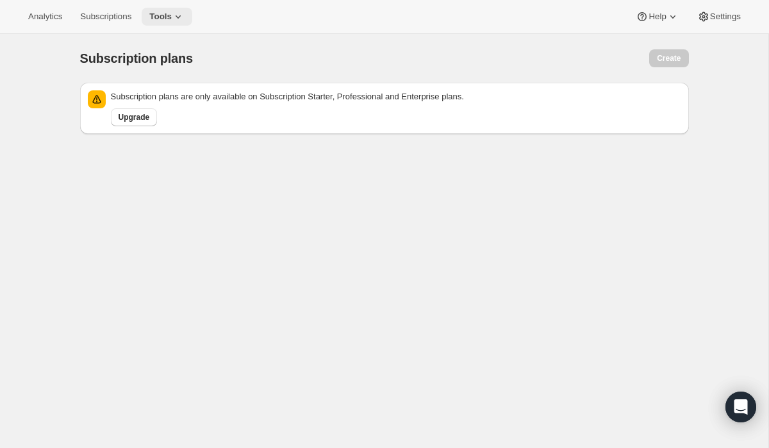
click at [172, 12] on span "Tools" at bounding box center [160, 17] width 22 height 10
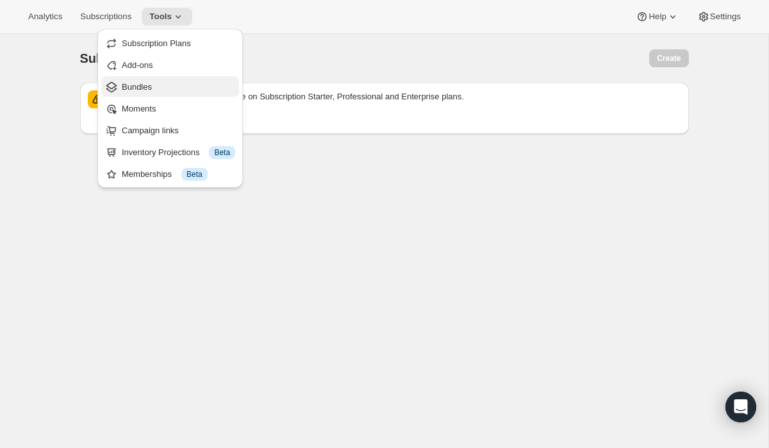
click at [151, 85] on span "Bundles" at bounding box center [137, 87] width 30 height 10
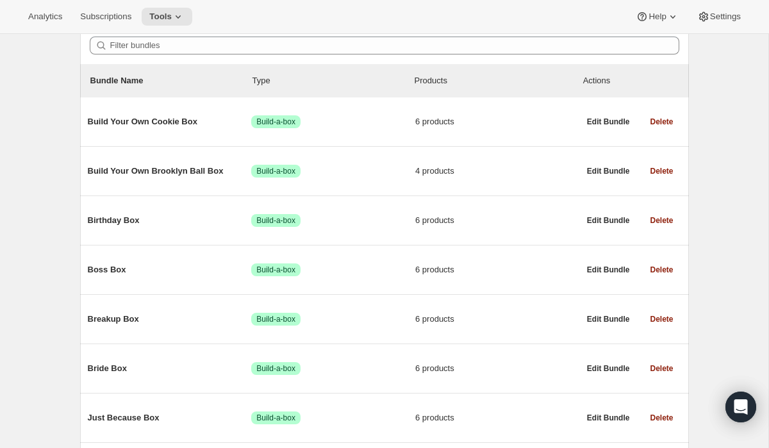
scroll to position [124, 0]
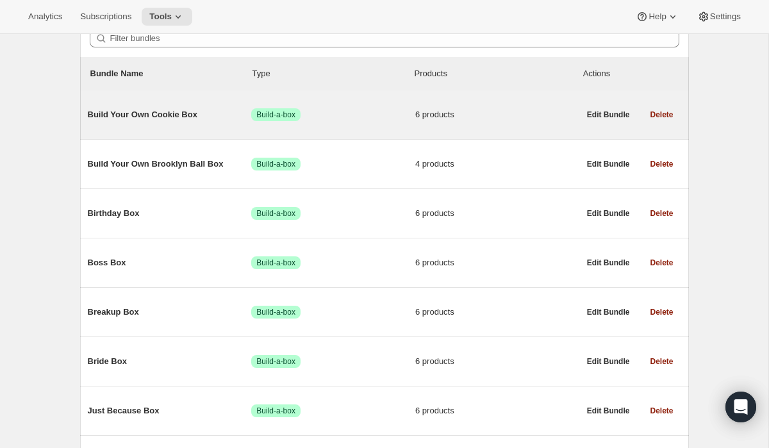
click at [173, 113] on div "Build Your Own Cookie Box Success Build-a-box 6 products" at bounding box center [334, 114] width 492 height 33
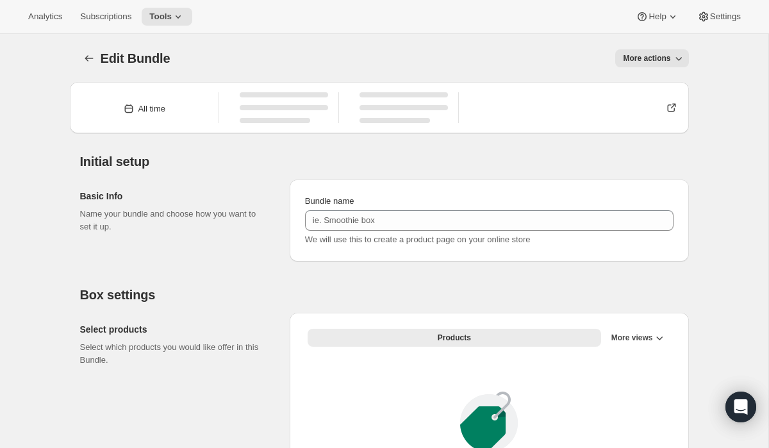
type input "Build Your Own Cookie Box"
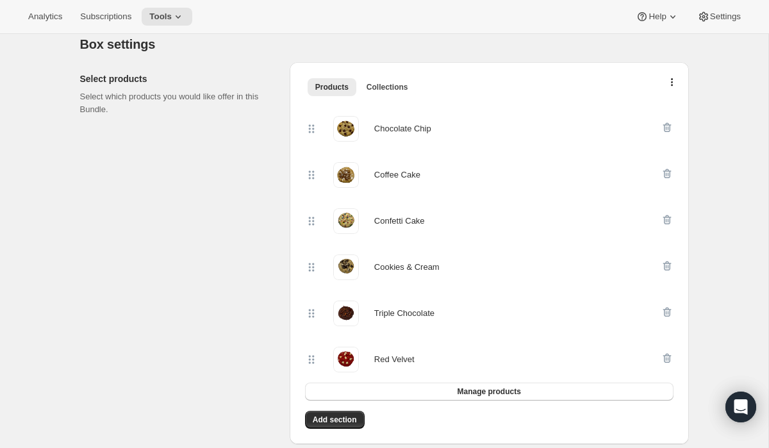
scroll to position [257, 0]
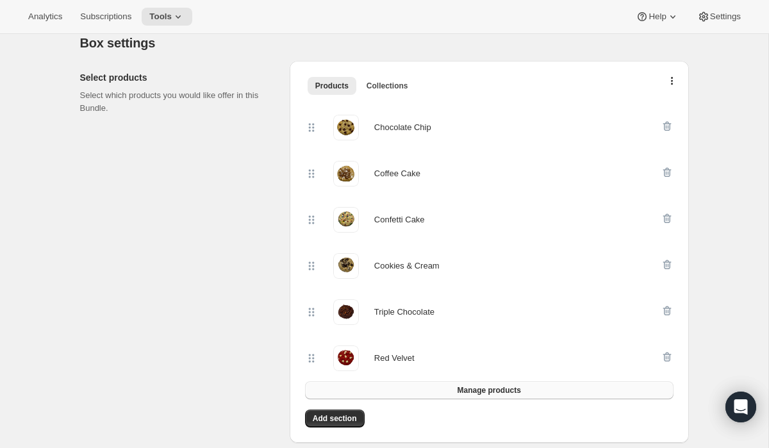
click at [515, 387] on span "Manage products" at bounding box center [488, 390] width 63 height 10
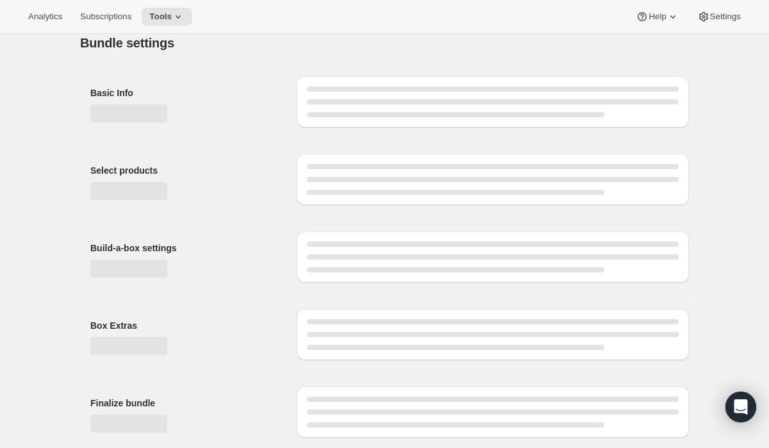
scroll to position [276, 0]
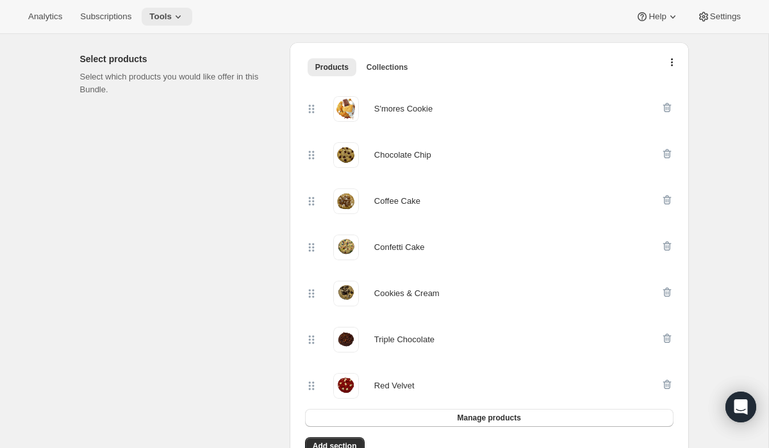
click at [172, 17] on span "Tools" at bounding box center [160, 17] width 22 height 10
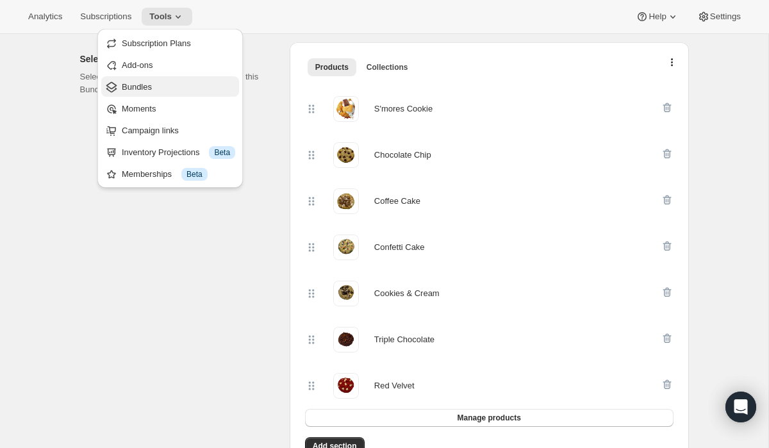
click at [147, 85] on span "Bundles" at bounding box center [137, 87] width 30 height 10
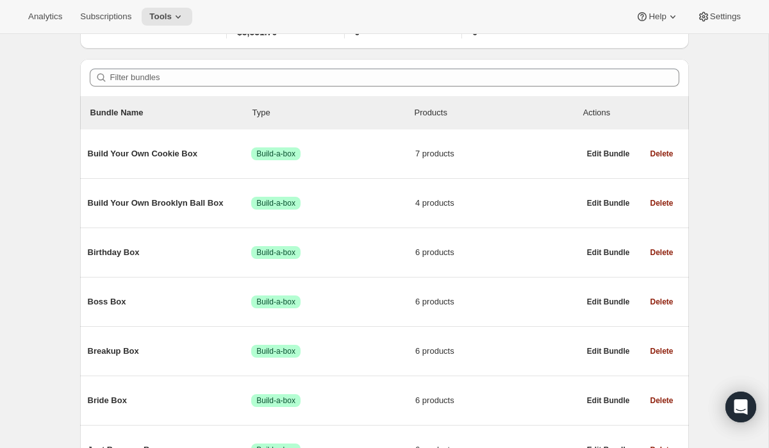
scroll to position [92, 0]
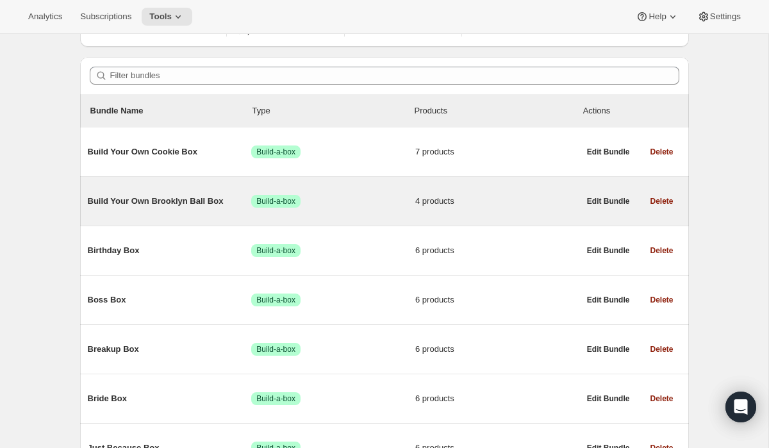
click at [167, 200] on span "Build Your Own Brooklyn Ball Box" at bounding box center [170, 201] width 164 height 13
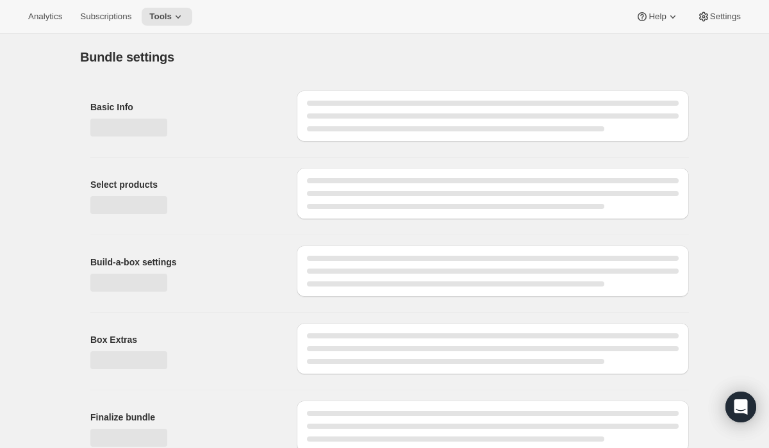
type input "Build Your Own Brooklyn Ball Box"
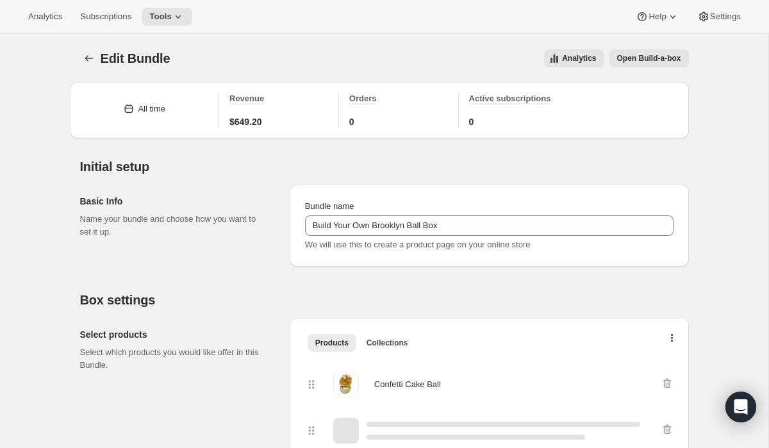
scroll to position [8, 0]
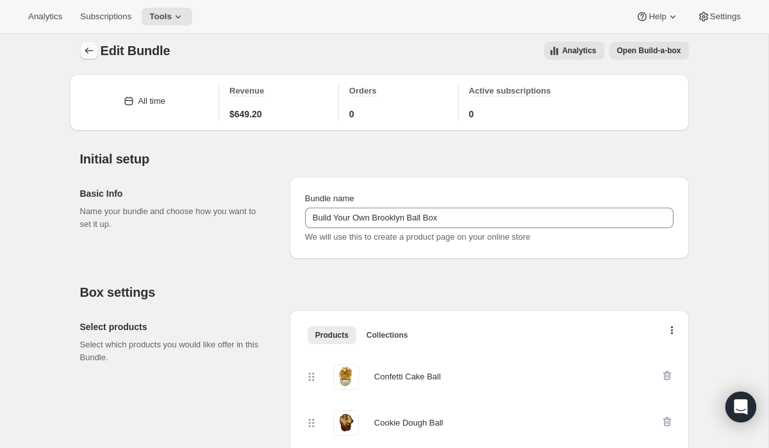
click at [85, 50] on icon "Bundles" at bounding box center [89, 50] width 8 height 6
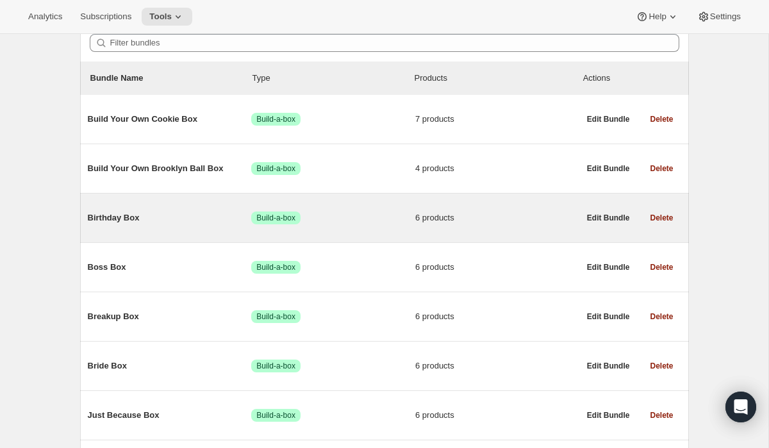
scroll to position [129, 0]
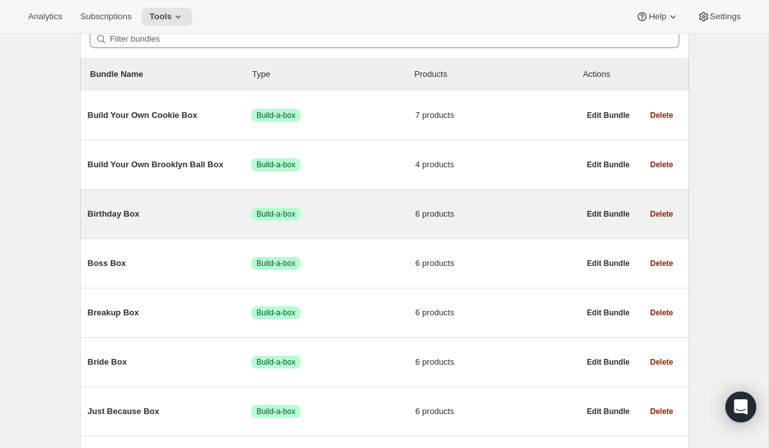
click at [131, 217] on span "Birthday Box" at bounding box center [170, 214] width 164 height 13
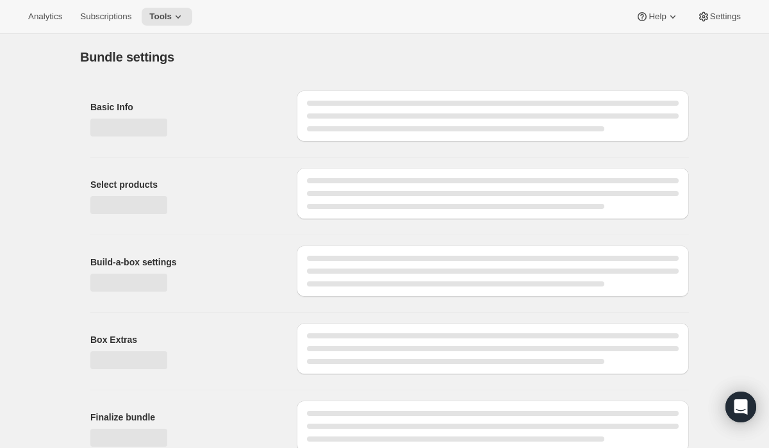
type input "Birthday Box"
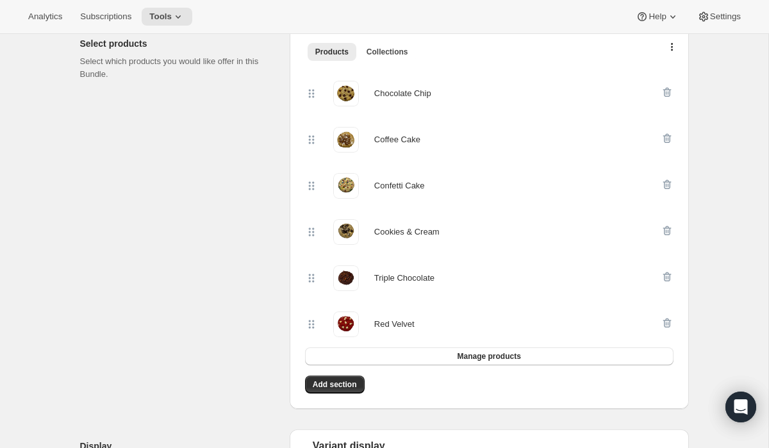
scroll to position [325, 0]
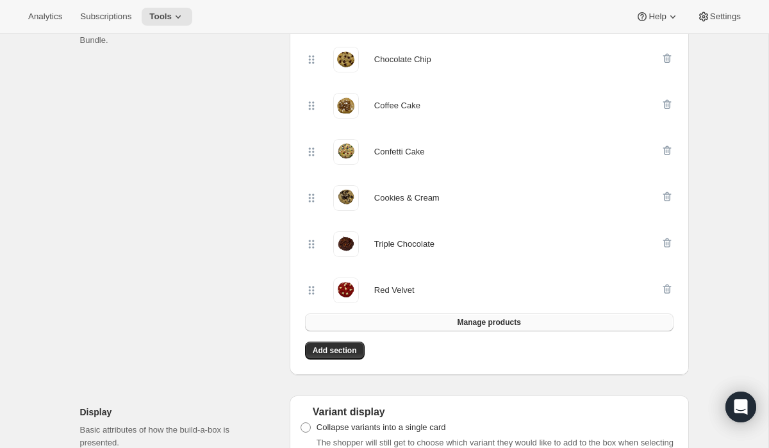
click at [471, 315] on button "Manage products" at bounding box center [489, 322] width 369 height 18
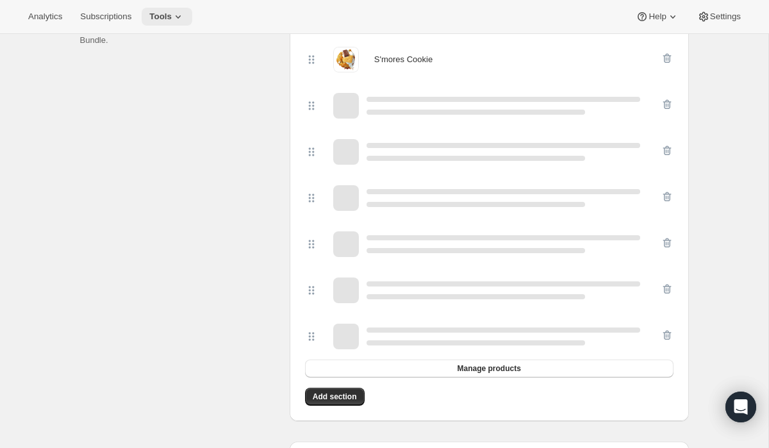
click at [172, 15] on span "Tools" at bounding box center [160, 17] width 22 height 10
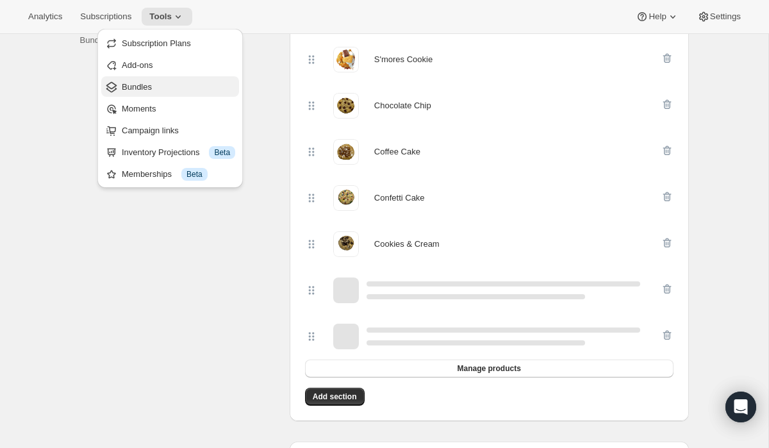
click at [152, 82] on span "Bundles" at bounding box center [137, 87] width 30 height 10
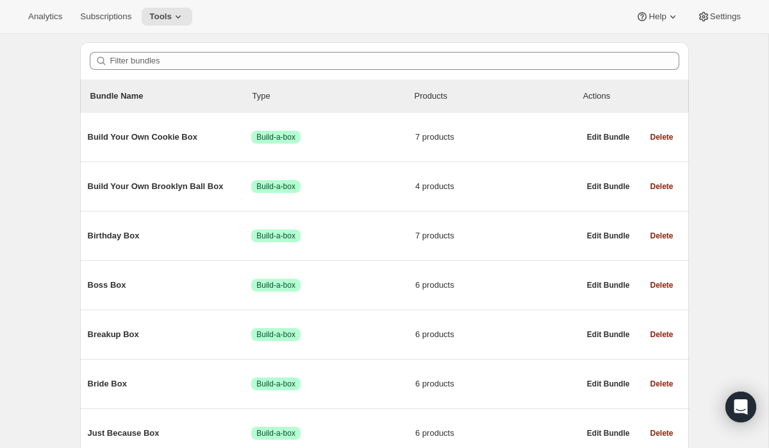
scroll to position [146, 0]
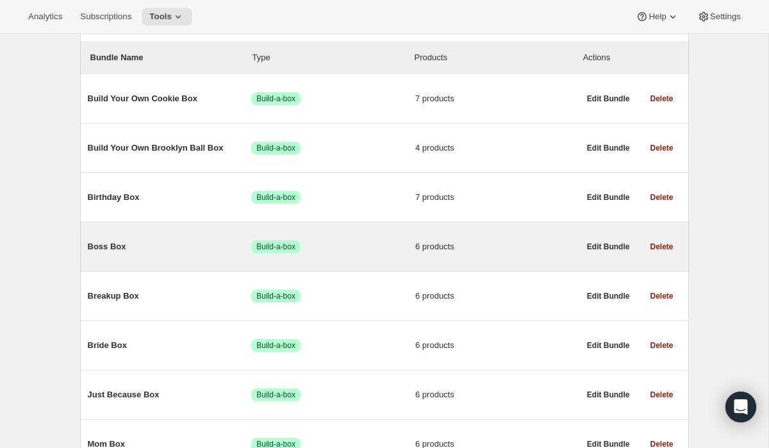
click at [112, 247] on span "Boss Box" at bounding box center [170, 246] width 164 height 13
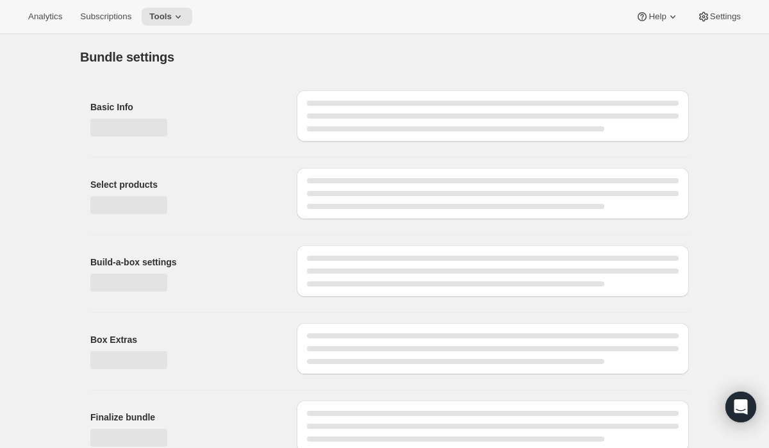
type input "Boss Box"
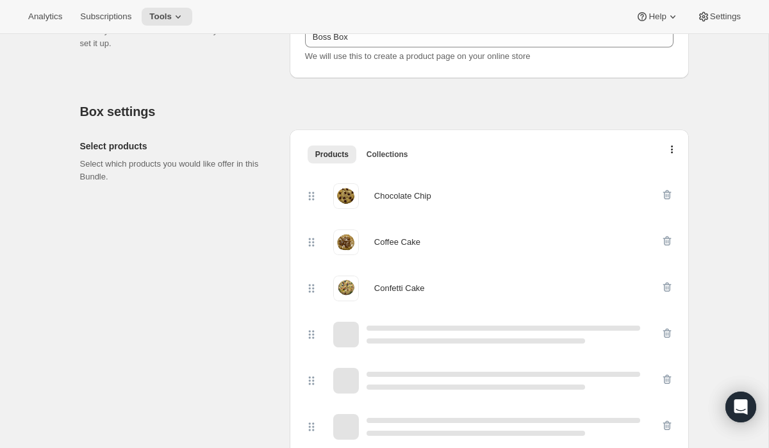
scroll to position [248, 0]
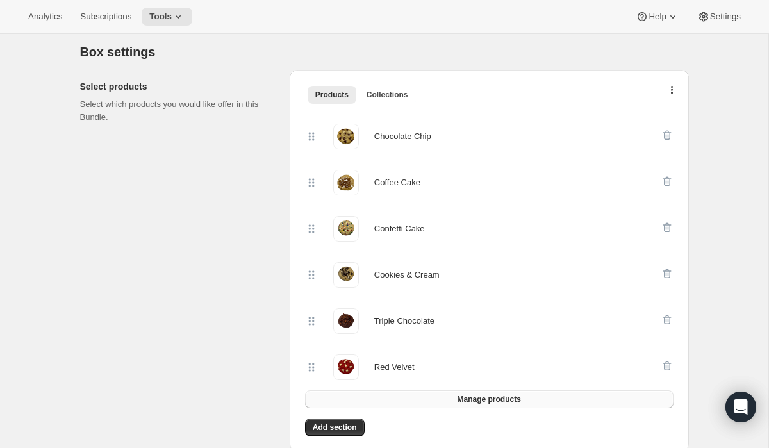
click at [481, 397] on span "Manage products" at bounding box center [488, 399] width 63 height 10
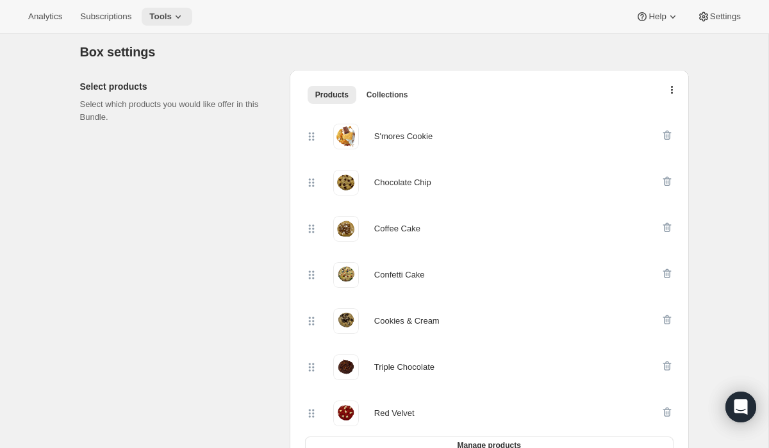
click at [185, 19] on icon at bounding box center [178, 16] width 13 height 13
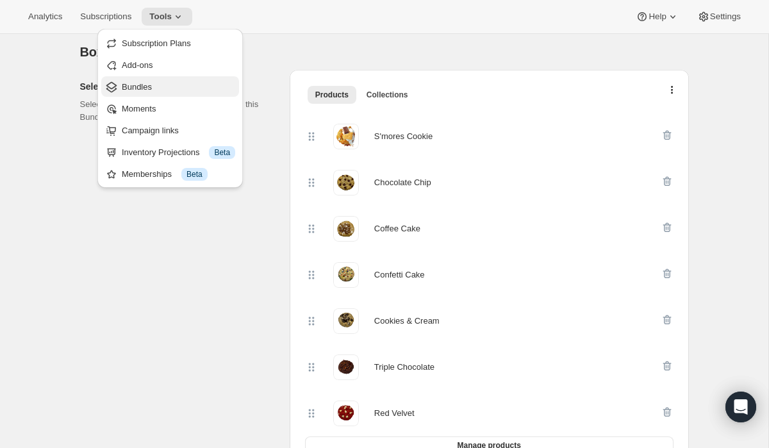
click at [156, 83] on span "Bundles" at bounding box center [178, 87] width 113 height 13
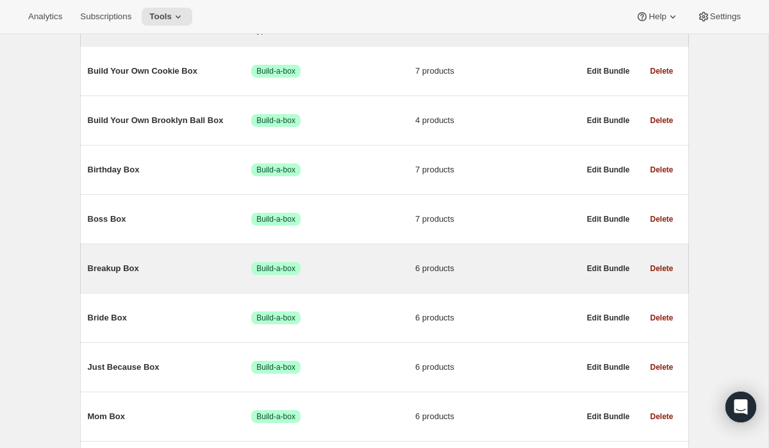
scroll to position [185, 0]
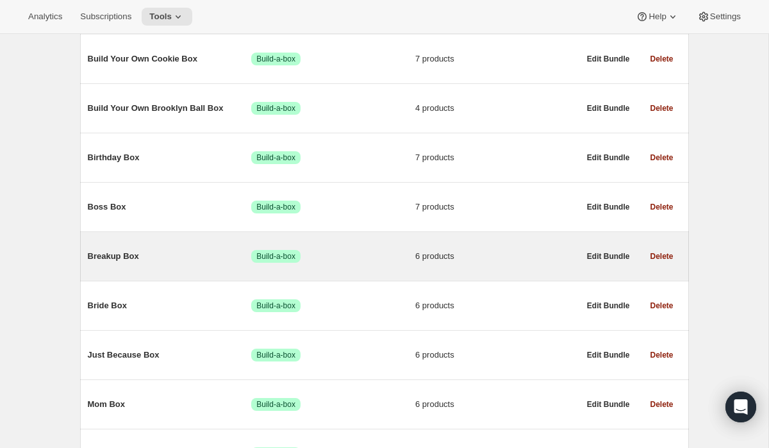
click at [122, 253] on span "Breakup Box" at bounding box center [170, 256] width 164 height 13
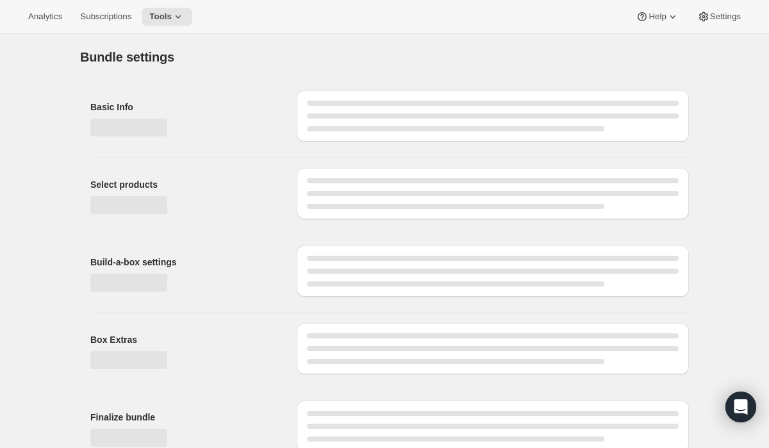
type input "Breakup Box"
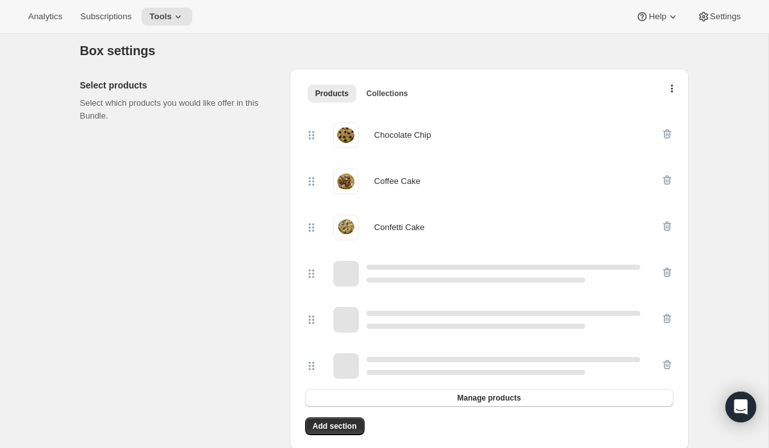
scroll to position [349, 0]
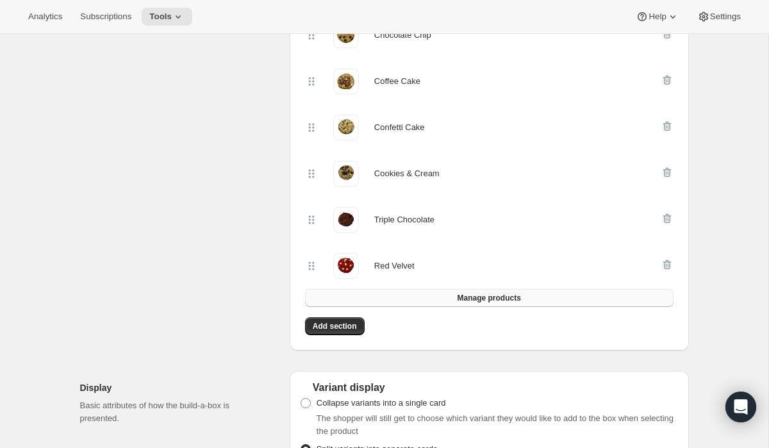
click at [449, 297] on button "Manage products" at bounding box center [489, 298] width 369 height 18
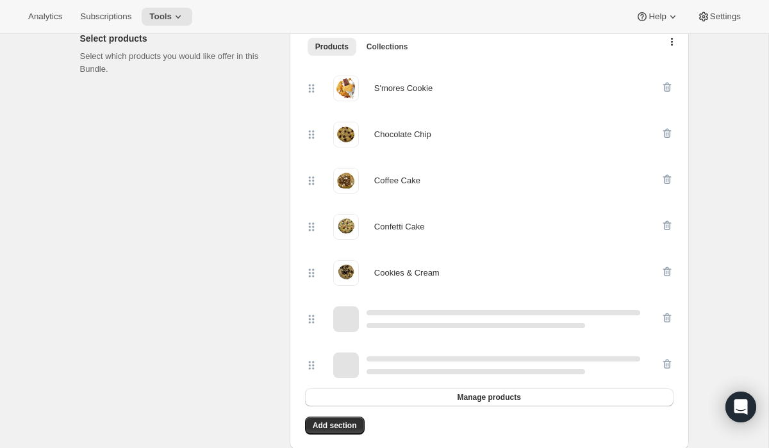
scroll to position [296, 0]
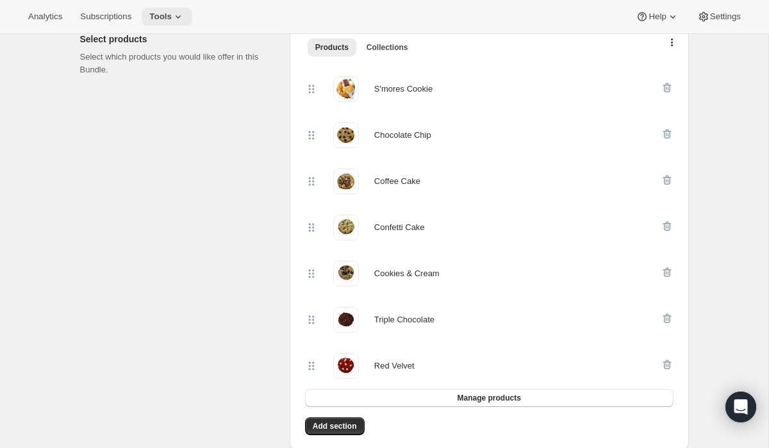
click at [185, 19] on icon at bounding box center [178, 16] width 13 height 13
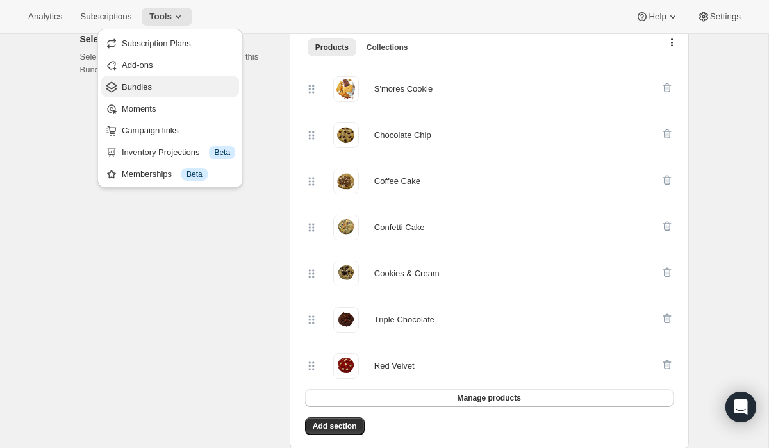
click at [158, 86] on span "Bundles" at bounding box center [178, 87] width 113 height 13
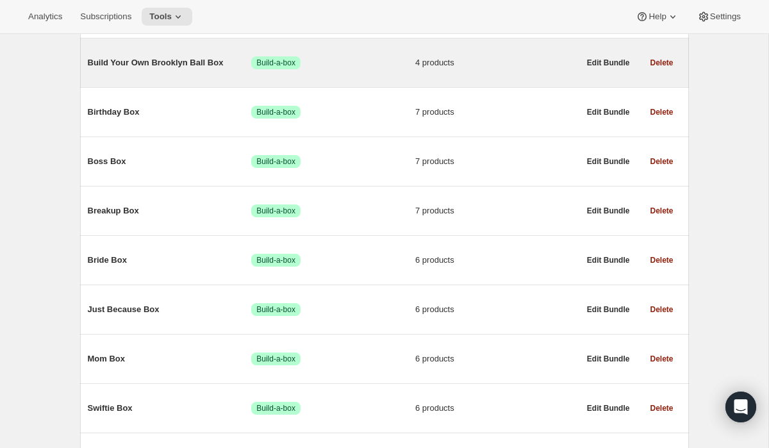
scroll to position [231, 0]
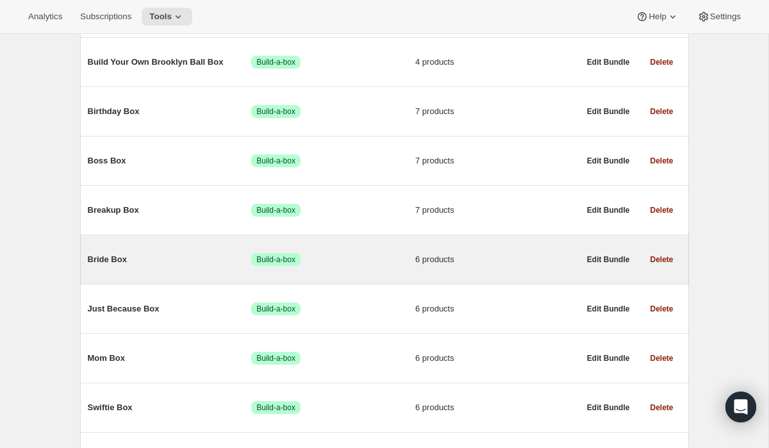
click at [127, 260] on span "Bride Box" at bounding box center [170, 259] width 164 height 13
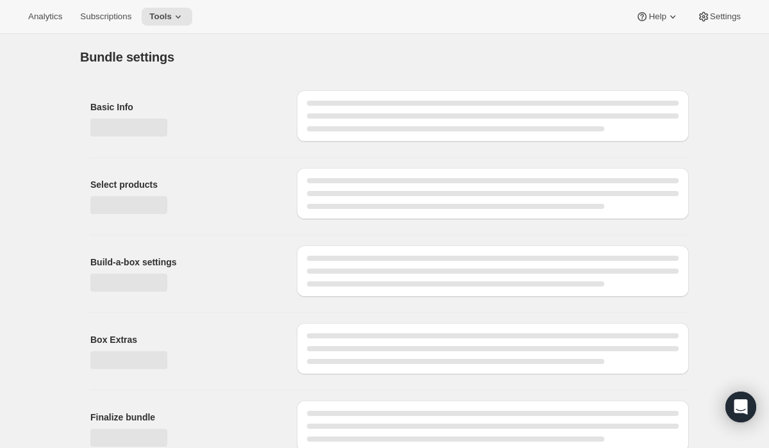
type input "Bride Box"
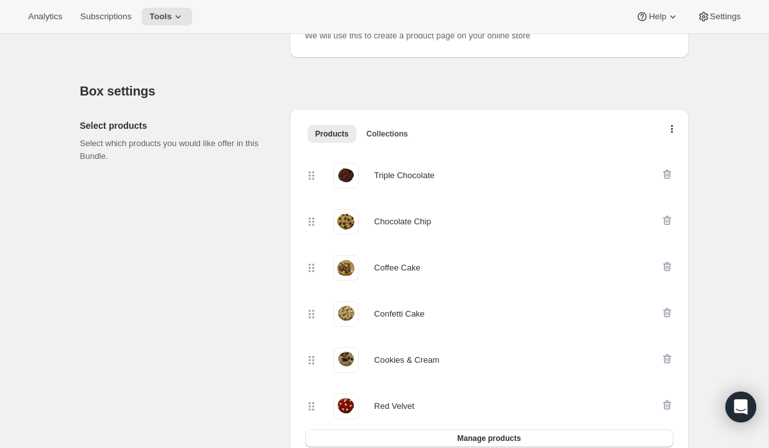
scroll to position [355, 0]
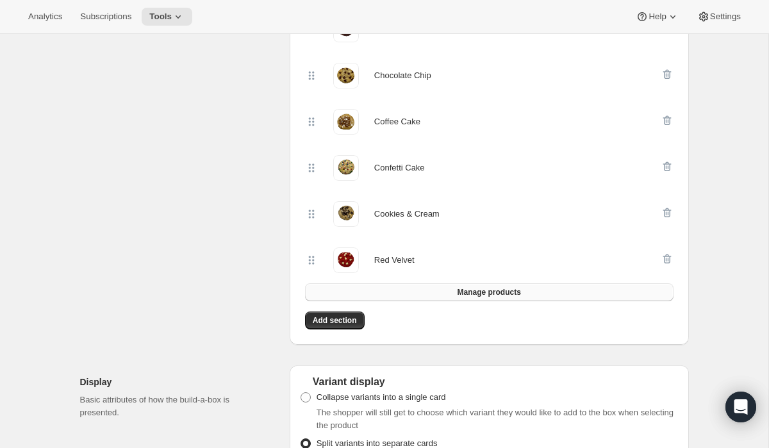
click at [456, 288] on button "Manage products" at bounding box center [489, 292] width 369 height 18
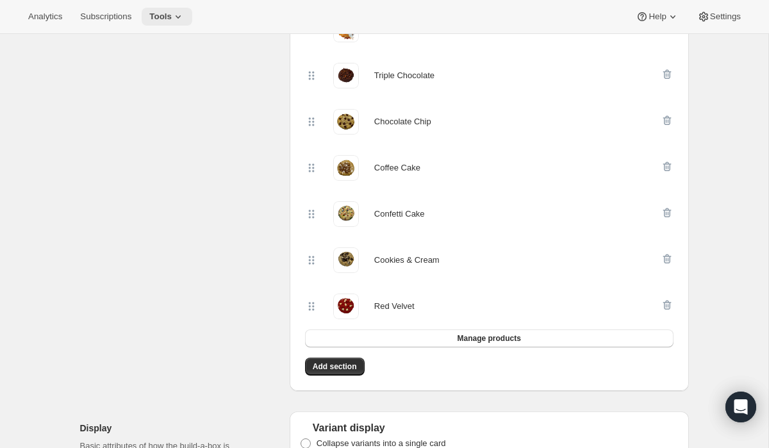
click at [178, 15] on icon at bounding box center [178, 16] width 13 height 13
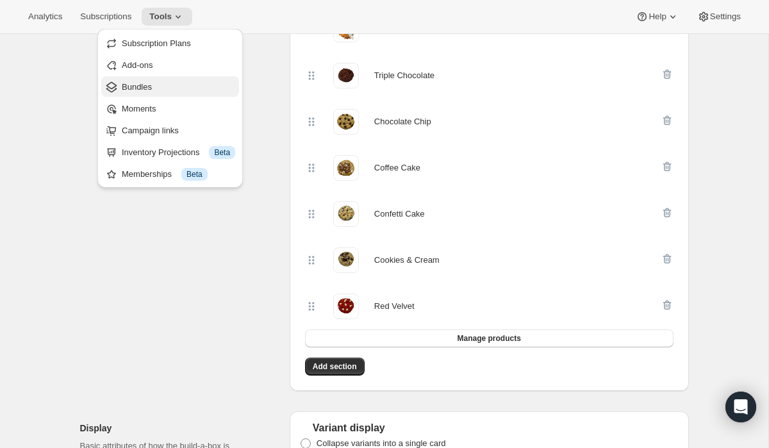
click at [156, 86] on span "Bundles" at bounding box center [178, 87] width 113 height 13
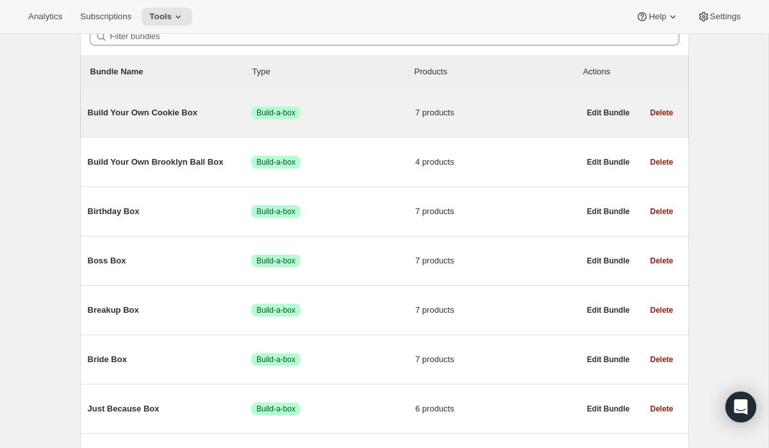
scroll to position [200, 0]
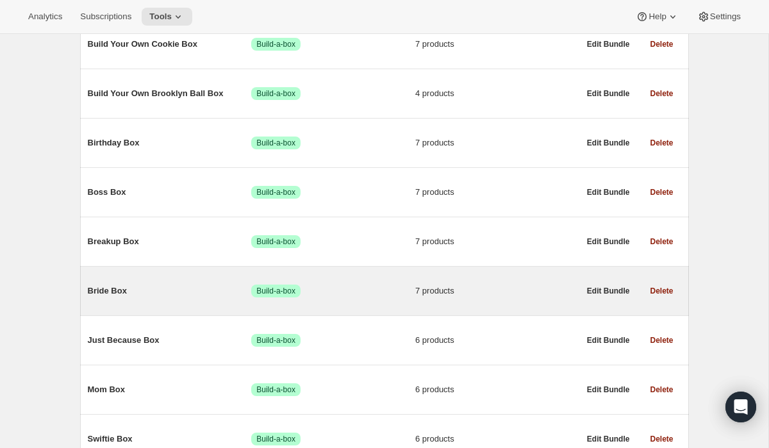
click at [141, 297] on div "Bride Box Success Build-a-box 7 products" at bounding box center [334, 291] width 492 height 13
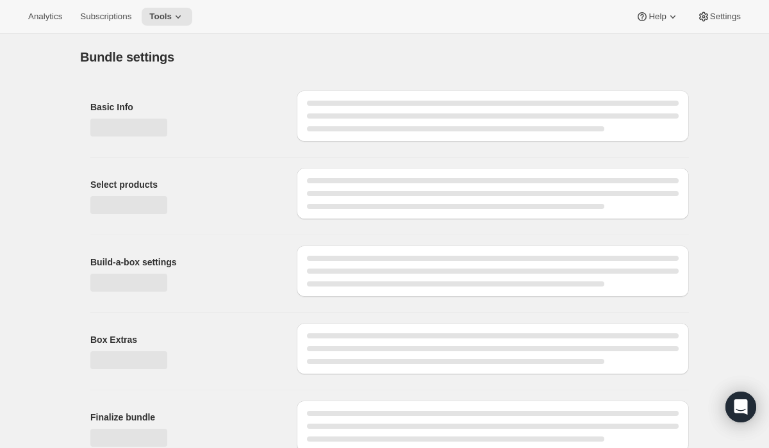
type input "Bride Box"
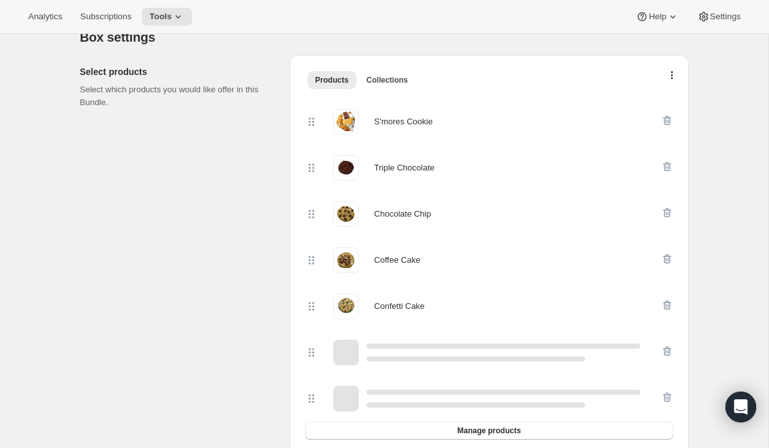
scroll to position [63, 0]
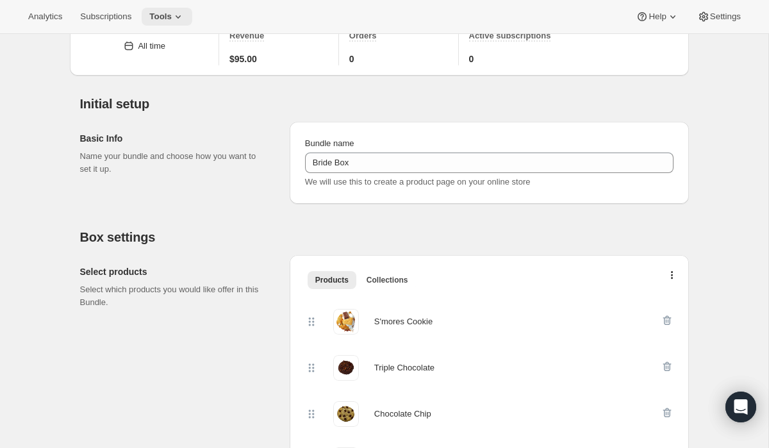
click at [182, 21] on icon at bounding box center [178, 16] width 13 height 13
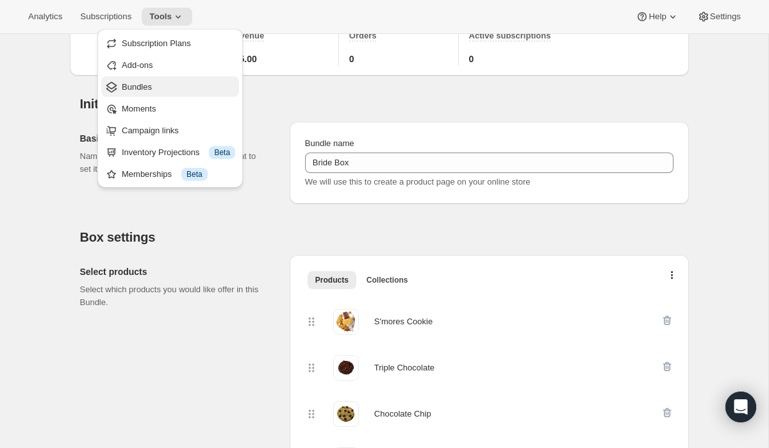
click at [157, 78] on button "Bundles" at bounding box center [170, 86] width 138 height 21
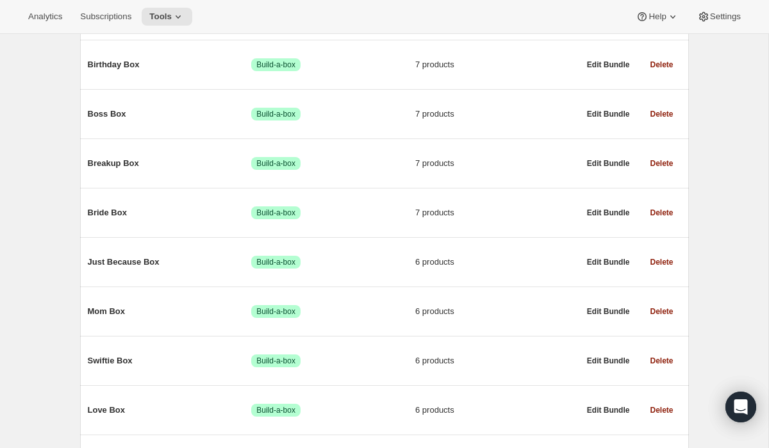
scroll to position [313, 0]
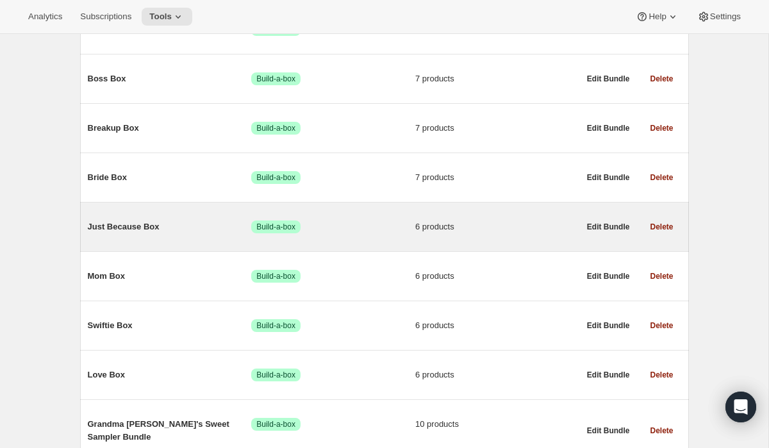
click at [142, 228] on span "Just Because Box" at bounding box center [170, 227] width 164 height 13
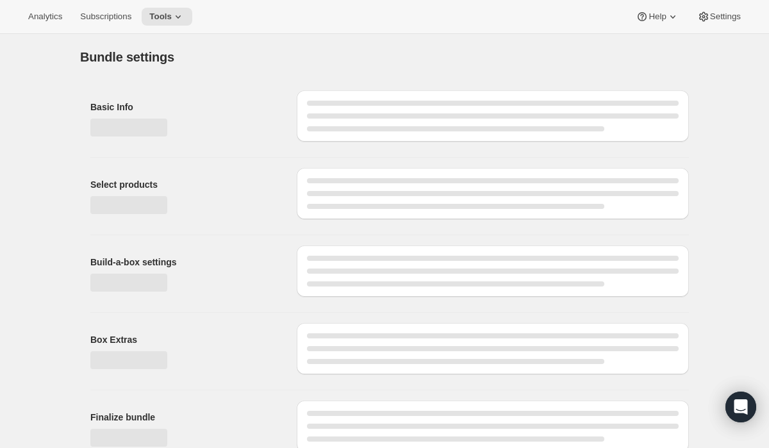
type input "Just Because Box"
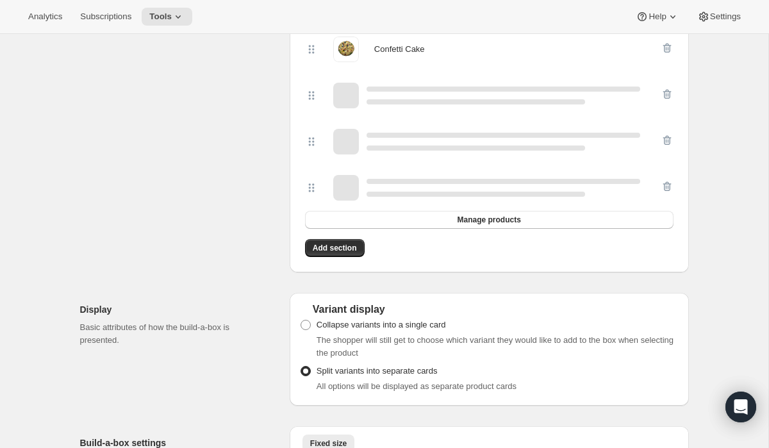
scroll to position [506, 0]
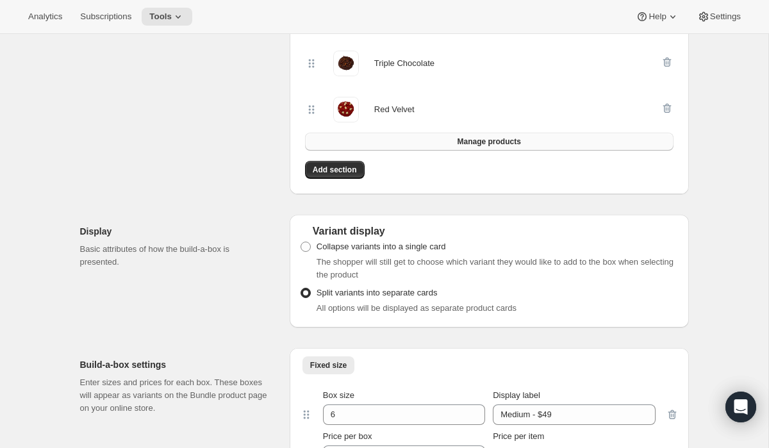
click at [369, 141] on button "Manage products" at bounding box center [489, 142] width 369 height 18
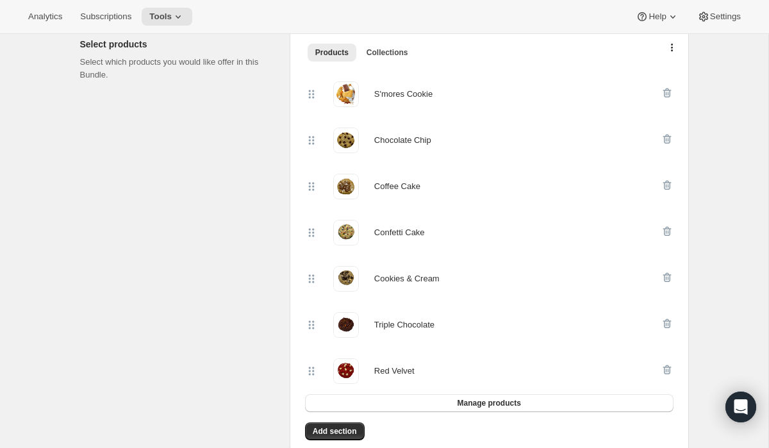
scroll to position [290, 0]
click at [179, 13] on icon at bounding box center [178, 16] width 13 height 13
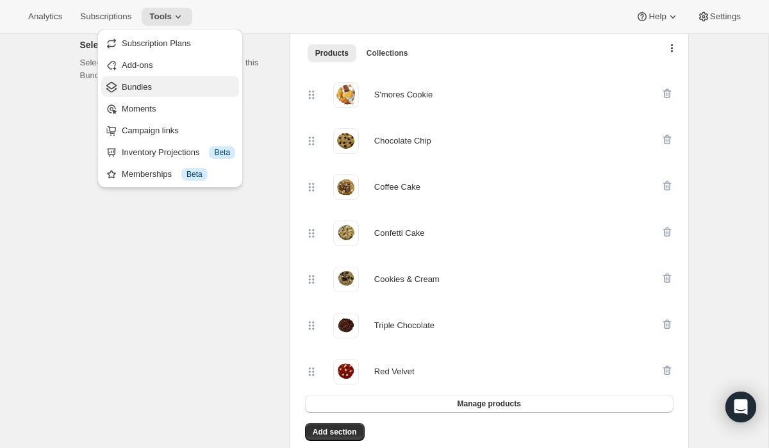
click at [160, 85] on span "Bundles" at bounding box center [178, 87] width 113 height 13
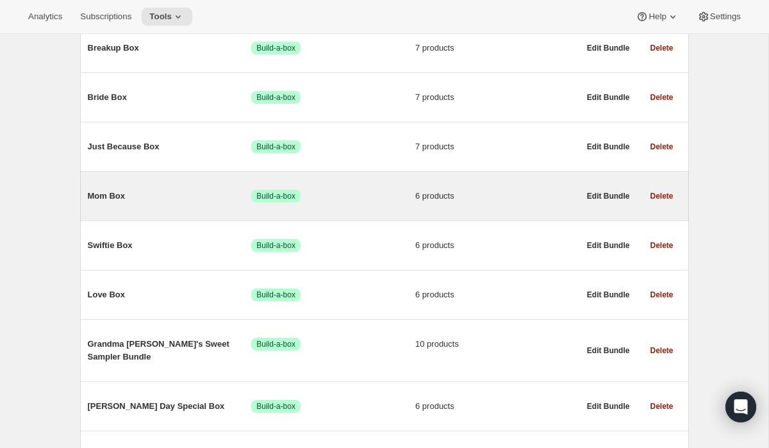
scroll to position [402, 0]
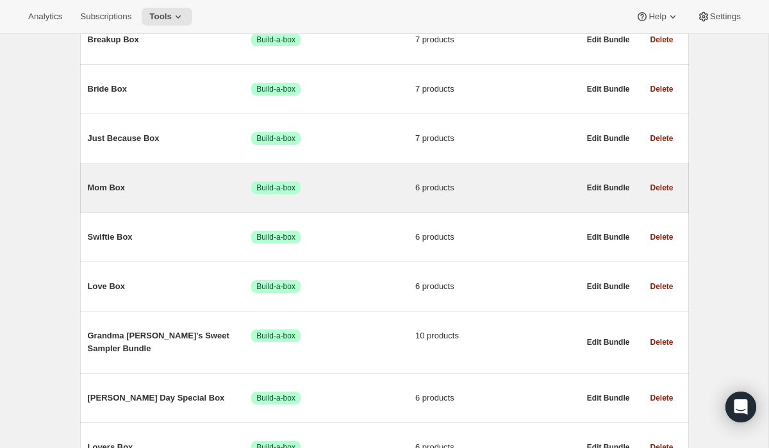
click at [130, 190] on span "Mom Box" at bounding box center [170, 187] width 164 height 13
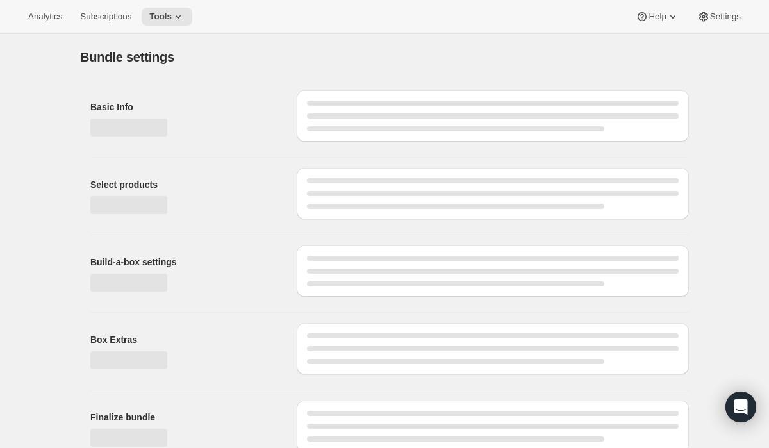
type input "Mom Box"
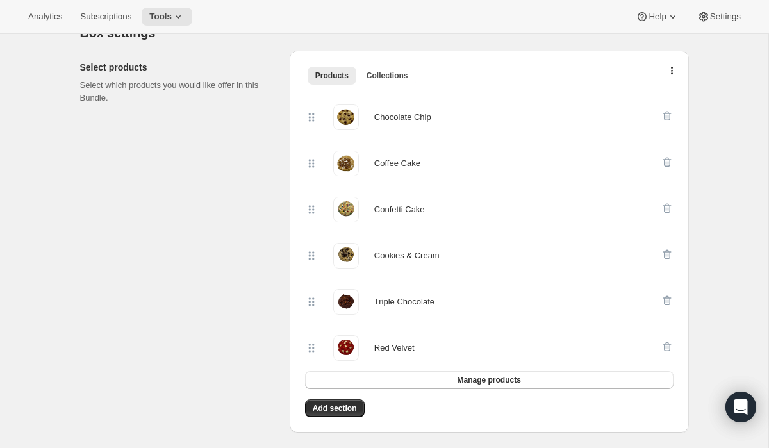
scroll to position [282, 0]
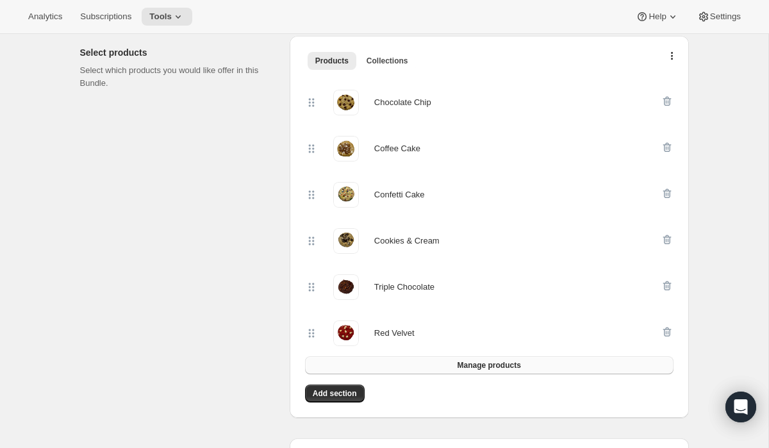
click at [418, 367] on button "Manage products" at bounding box center [489, 365] width 369 height 18
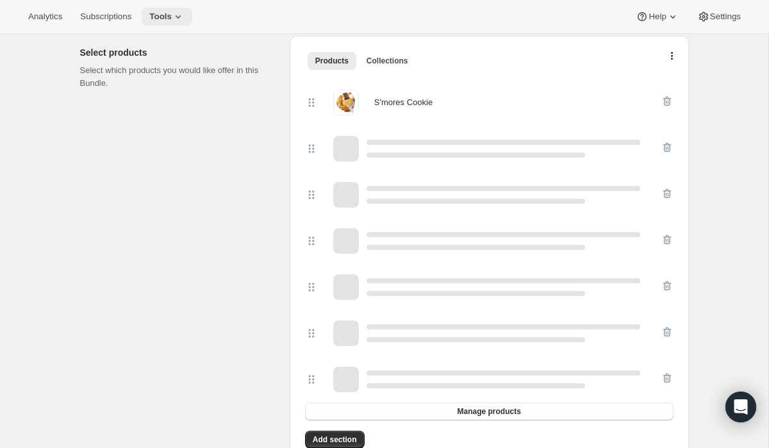
click at [181, 14] on icon at bounding box center [178, 16] width 13 height 13
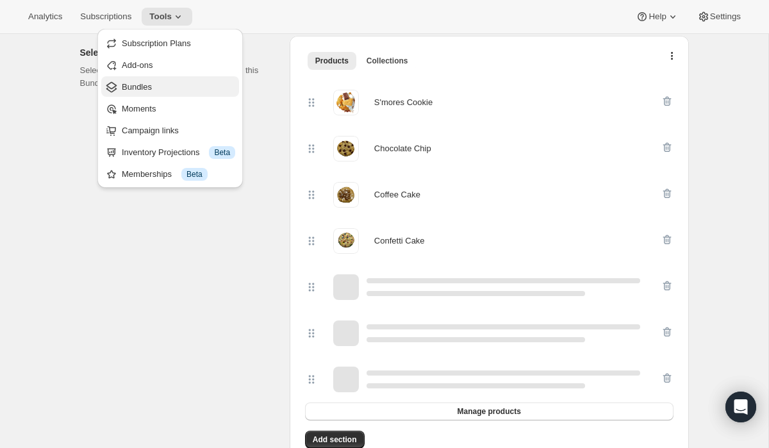
click at [155, 91] on span "Bundles" at bounding box center [178, 87] width 113 height 13
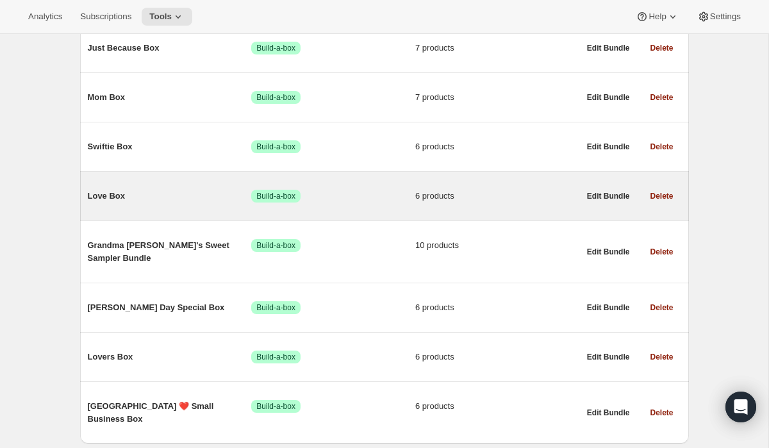
scroll to position [495, 0]
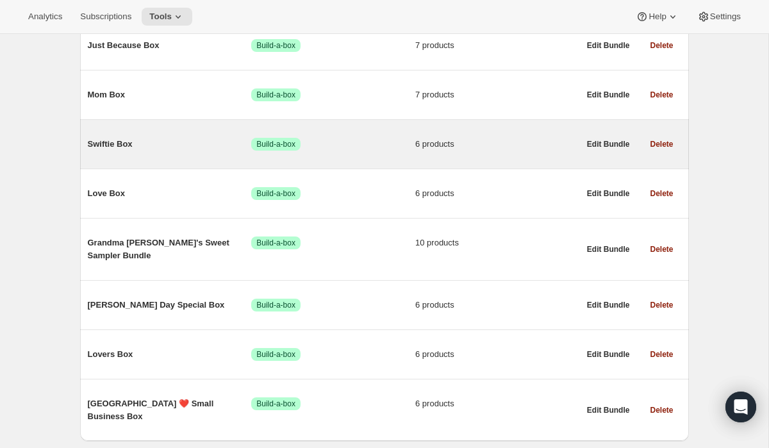
click at [135, 150] on span "Swiftie Box" at bounding box center [170, 144] width 164 height 13
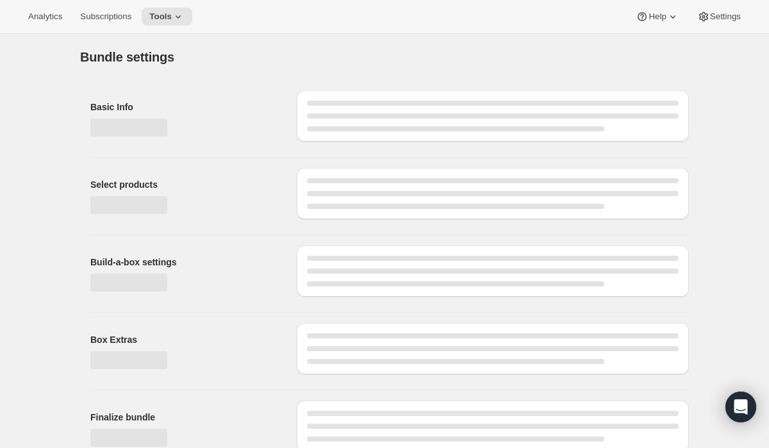
type input "Swiftie Box"
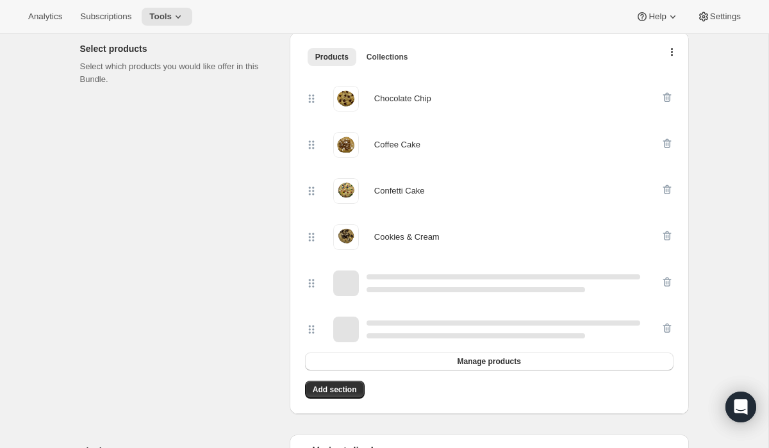
scroll to position [289, 0]
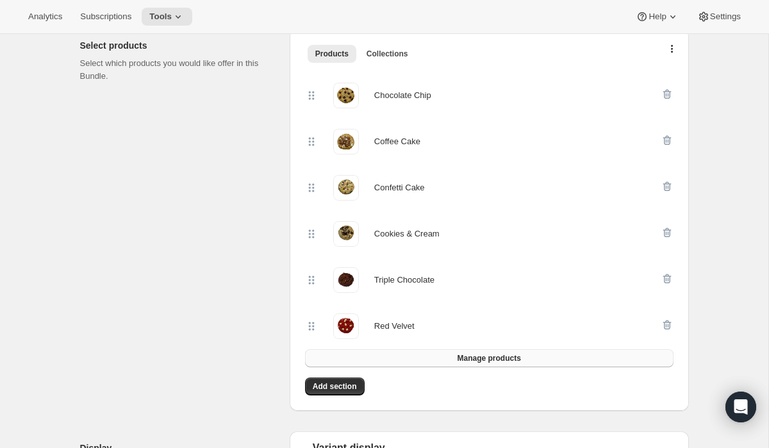
click at [459, 355] on span "Manage products" at bounding box center [488, 358] width 63 height 10
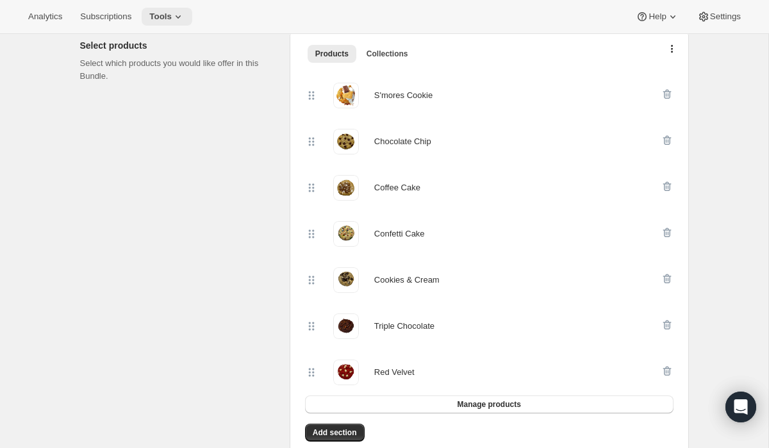
click at [182, 12] on icon at bounding box center [178, 16] width 13 height 13
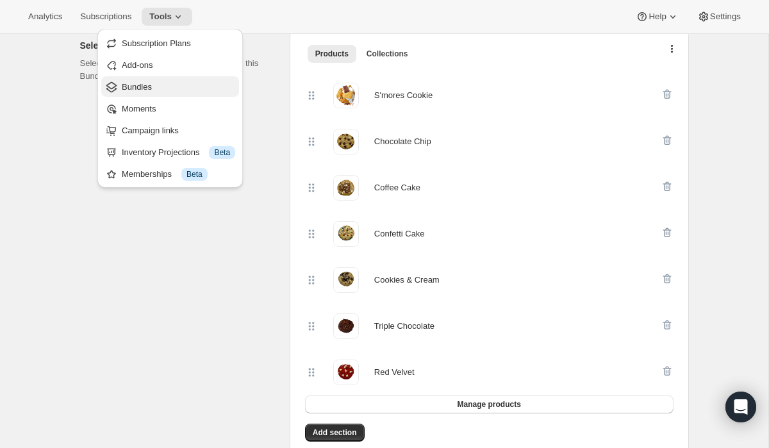
click at [150, 89] on span "Bundles" at bounding box center [137, 87] width 30 height 10
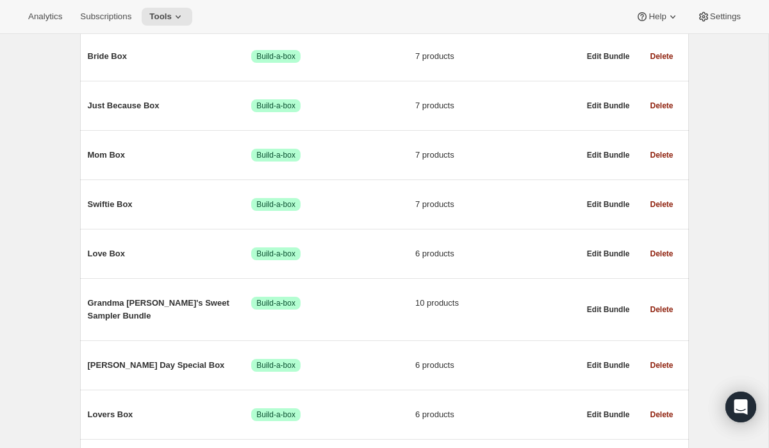
scroll to position [453, 0]
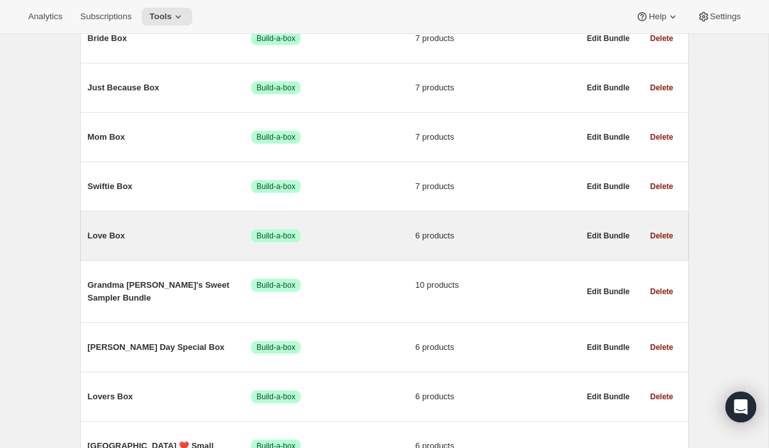
click at [125, 239] on span "Love Box" at bounding box center [170, 235] width 164 height 13
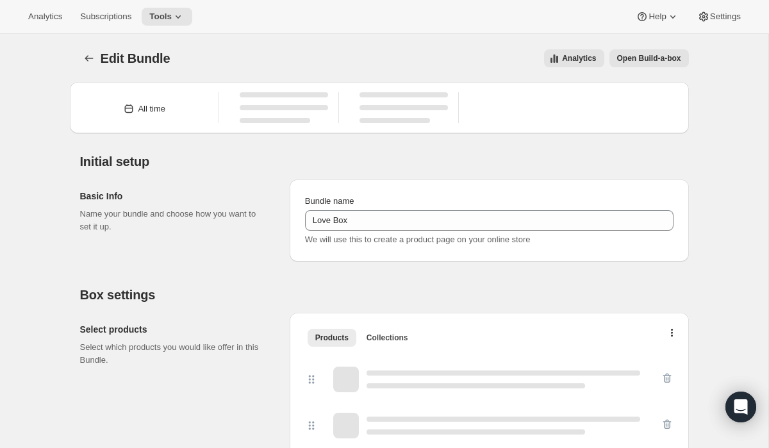
type input "Love Box"
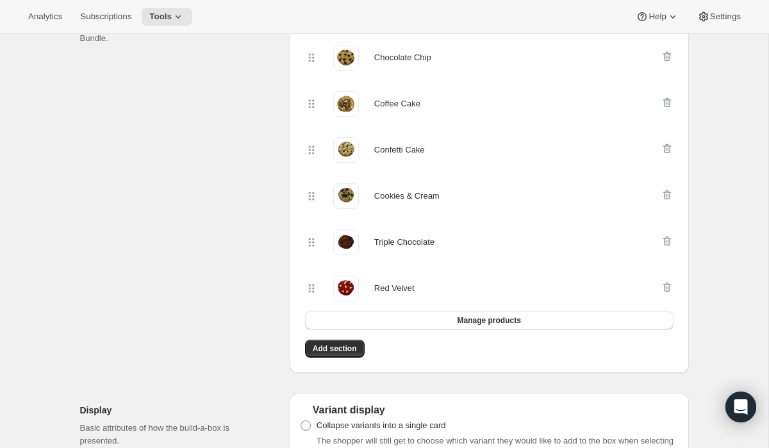
scroll to position [328, 0]
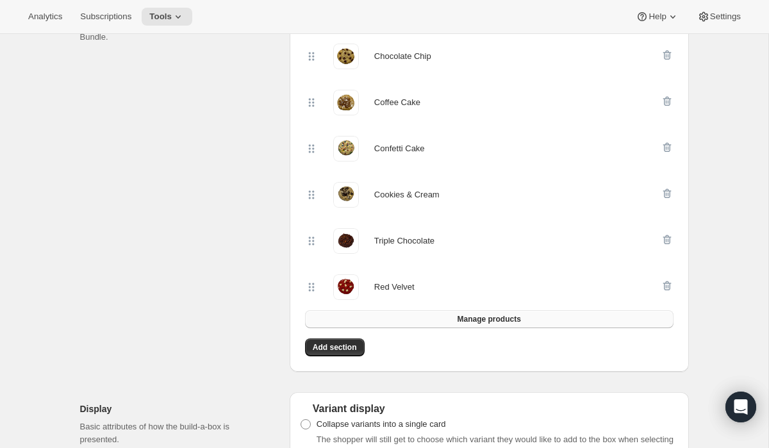
click at [421, 318] on button "Manage products" at bounding box center [489, 319] width 369 height 18
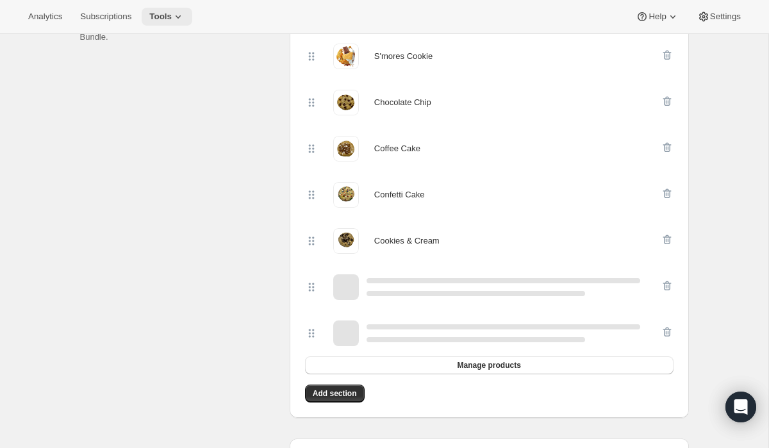
click at [181, 14] on icon at bounding box center [178, 16] width 13 height 13
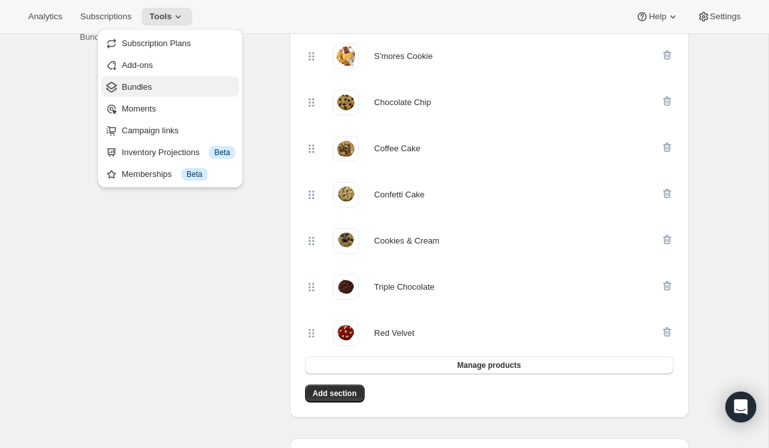
click at [144, 85] on span "Bundles" at bounding box center [137, 87] width 30 height 10
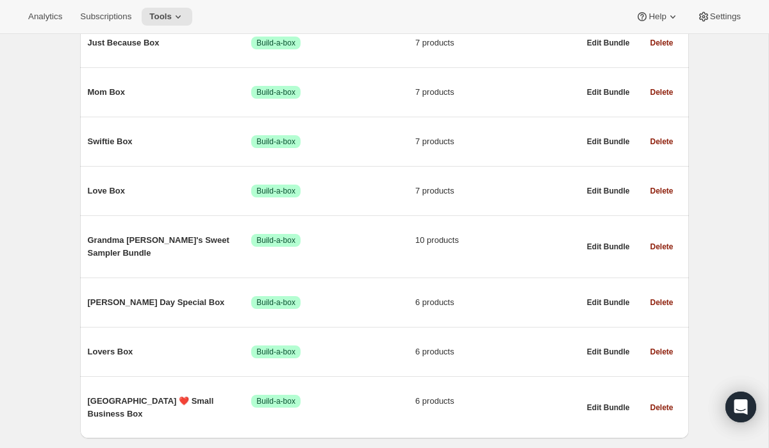
scroll to position [512, 0]
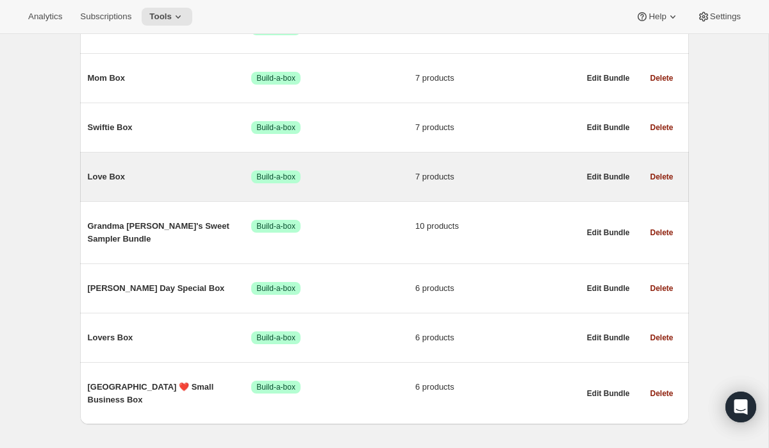
click at [133, 176] on span "Love Box" at bounding box center [170, 177] width 164 height 13
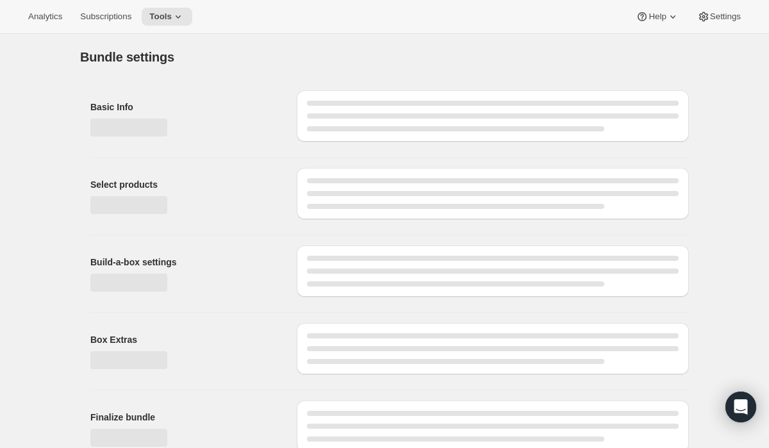
type input "Love Box"
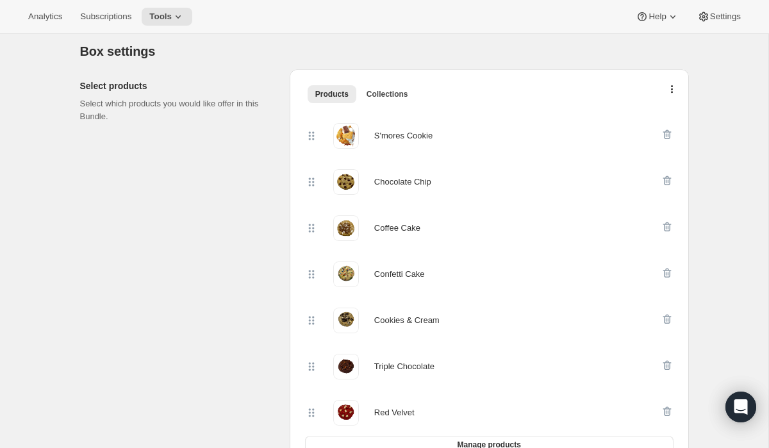
scroll to position [238, 0]
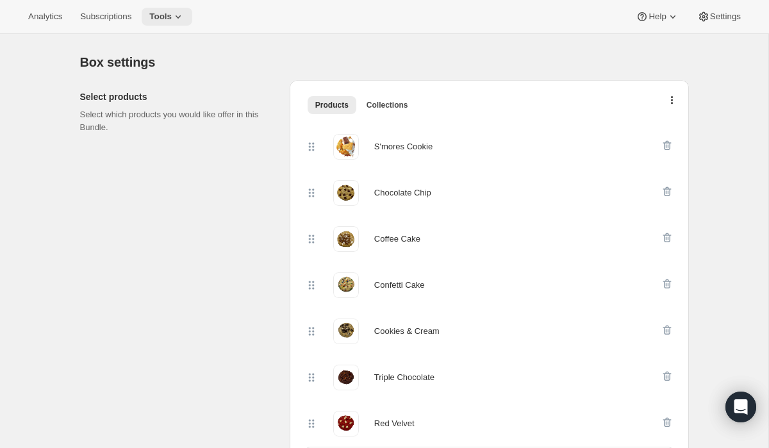
click at [172, 17] on span "Tools" at bounding box center [160, 17] width 22 height 10
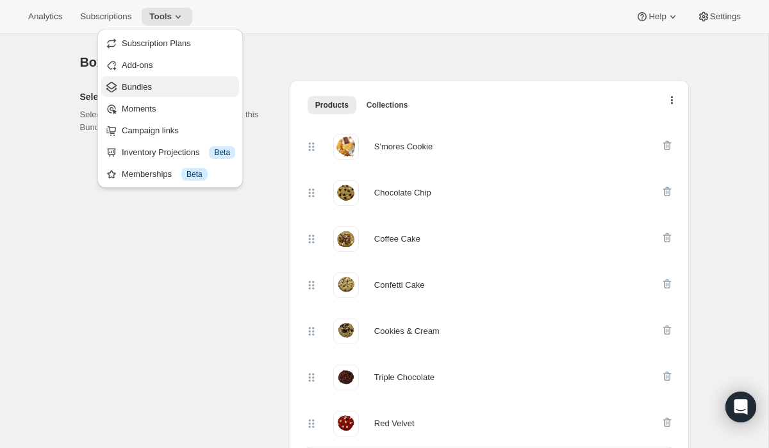
click at [146, 90] on span "Bundles" at bounding box center [137, 87] width 30 height 10
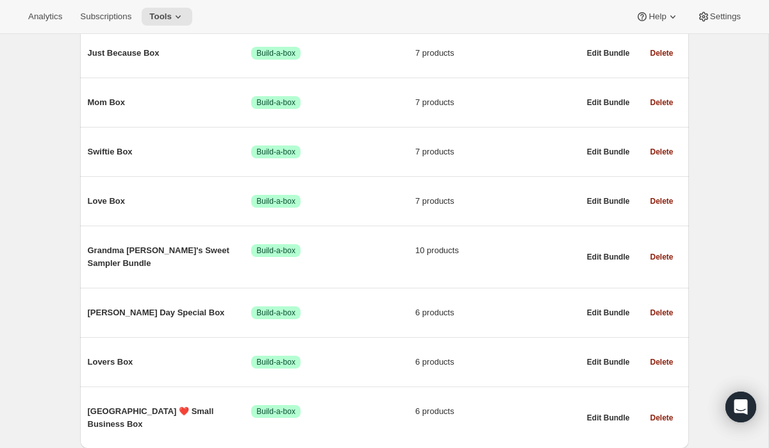
scroll to position [515, 0]
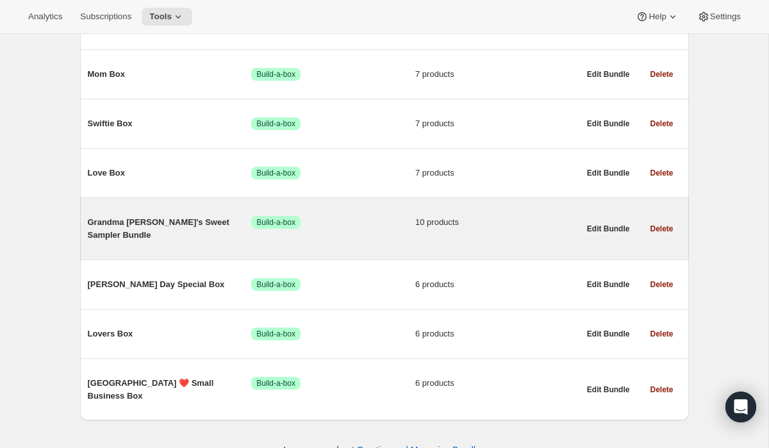
click at [147, 224] on span "Grandma [PERSON_NAME]'s Sweet Sampler Bundle" at bounding box center [170, 229] width 164 height 26
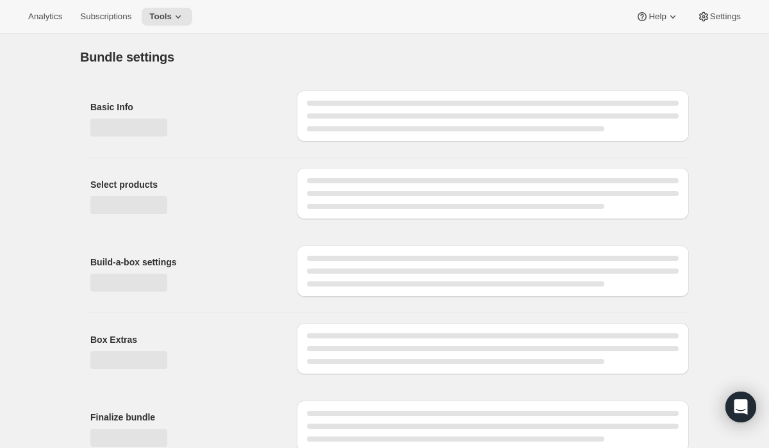
type input "Grandma [PERSON_NAME]'s Sweet Sampler Bundle"
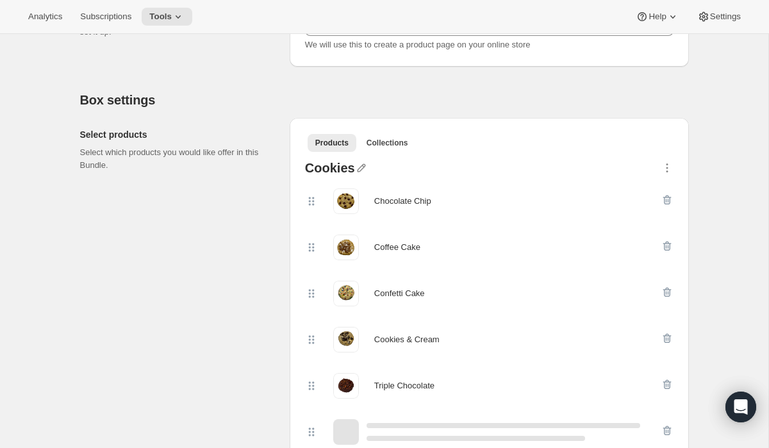
scroll to position [302, 0]
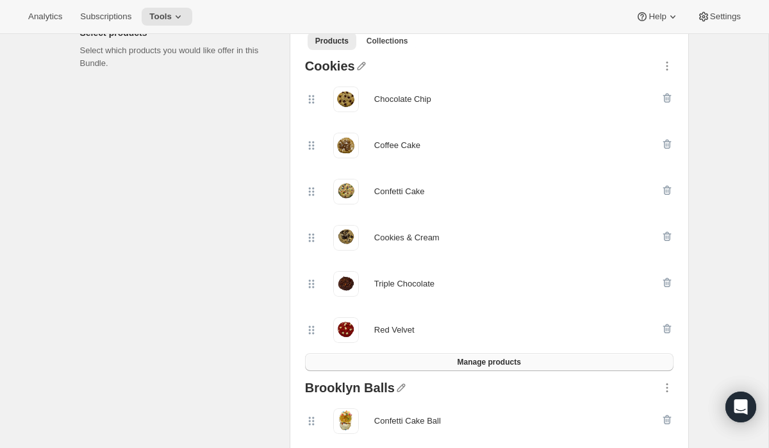
click at [401, 360] on button "Manage products" at bounding box center [489, 362] width 369 height 18
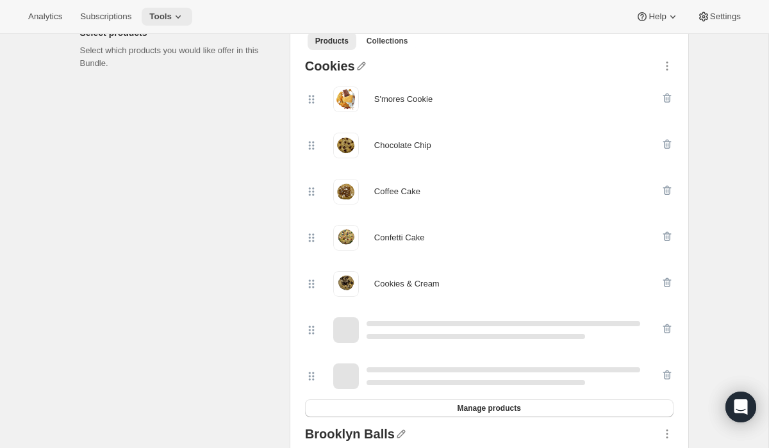
click at [176, 10] on button "Tools" at bounding box center [167, 17] width 51 height 18
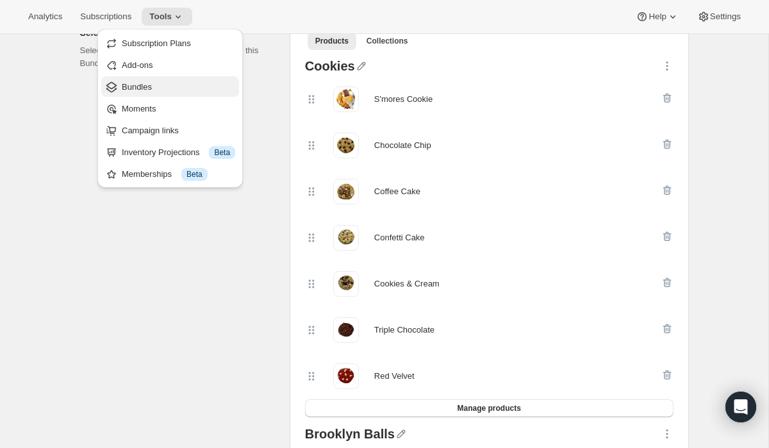
click at [155, 81] on span "Bundles" at bounding box center [178, 87] width 113 height 13
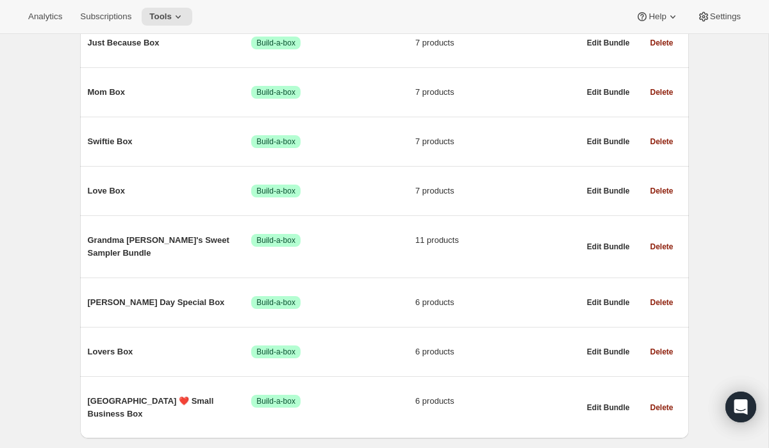
scroll to position [515, 0]
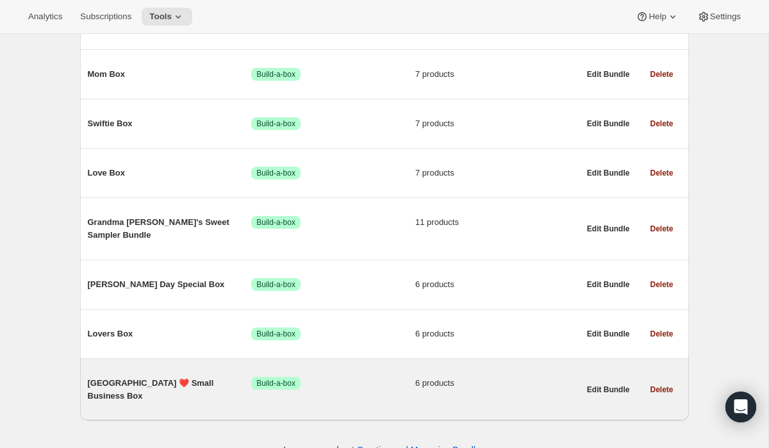
click at [160, 377] on span "[GEOGRAPHIC_DATA] ❤️ Small Business Box" at bounding box center [170, 390] width 164 height 26
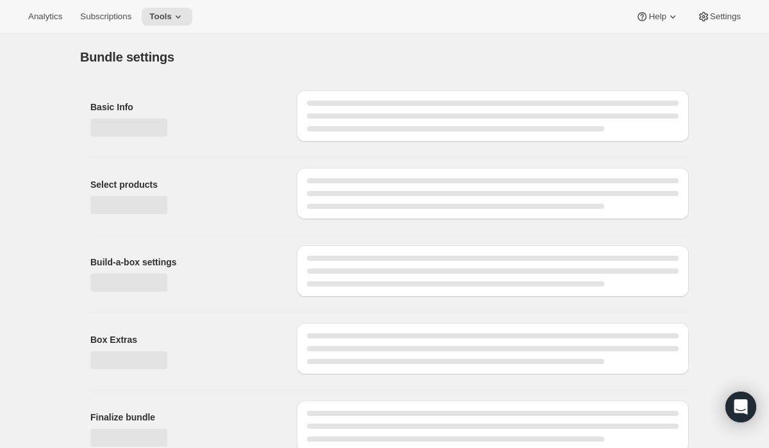
type input "[GEOGRAPHIC_DATA] ❤️ Small Business Box"
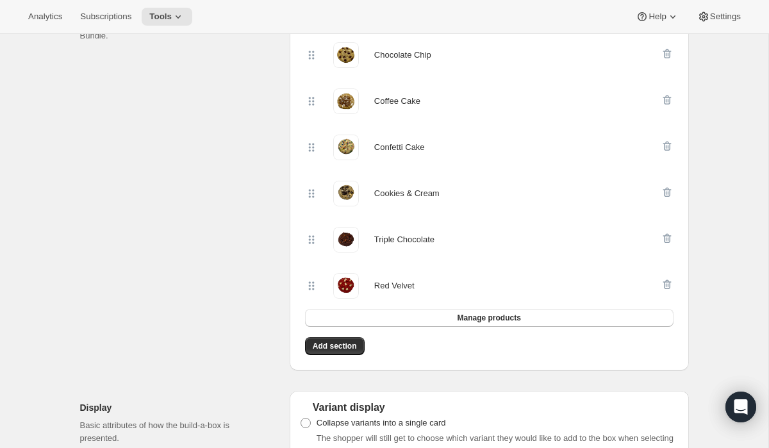
scroll to position [289, 0]
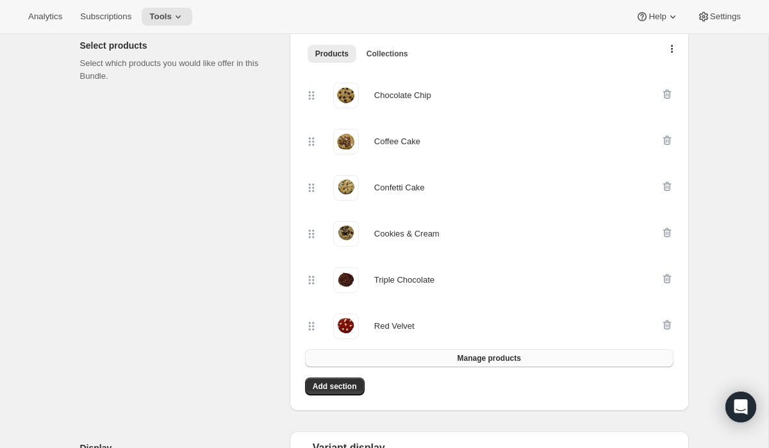
click at [478, 358] on span "Manage products" at bounding box center [488, 358] width 63 height 10
